Goal: Check status: Check status

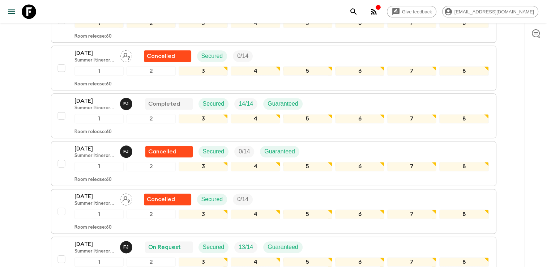
scroll to position [1048, 0]
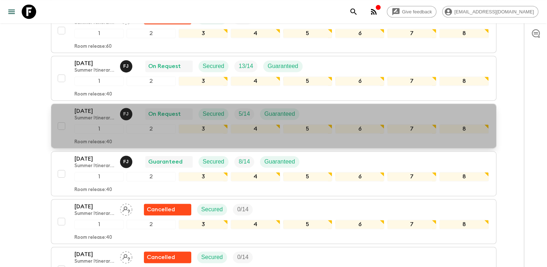
click at [89, 107] on p "[DATE]" at bounding box center [94, 111] width 40 height 9
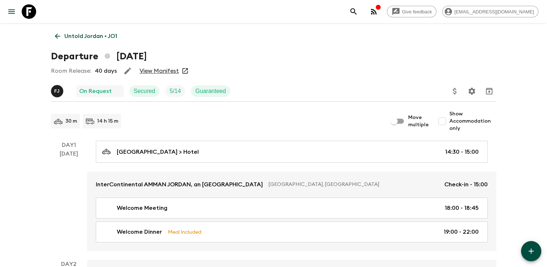
click at [171, 69] on link "View Manifest" at bounding box center [158, 70] width 39 height 7
click at [56, 35] on icon at bounding box center [57, 36] width 5 height 5
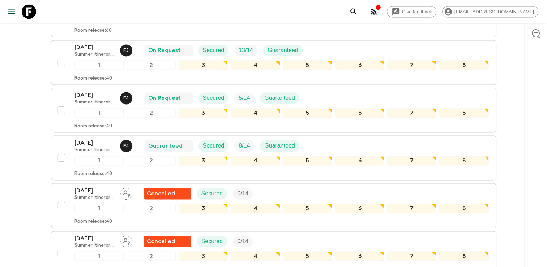
scroll to position [1028, 0]
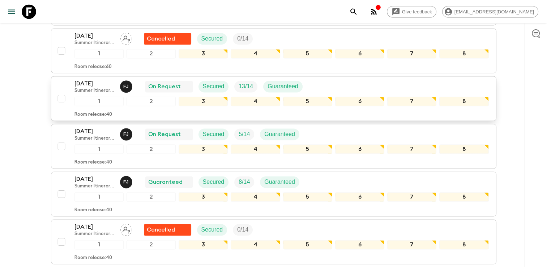
click at [86, 79] on p "[DATE]" at bounding box center [94, 83] width 40 height 9
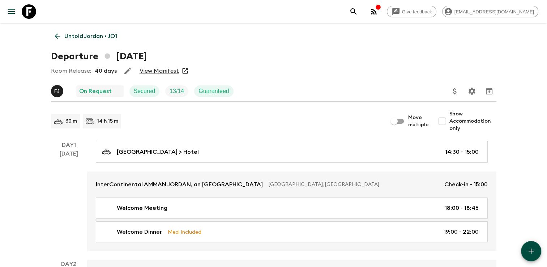
click at [165, 73] on link "View Manifest" at bounding box center [158, 70] width 39 height 7
